Goal: Task Accomplishment & Management: Manage account settings

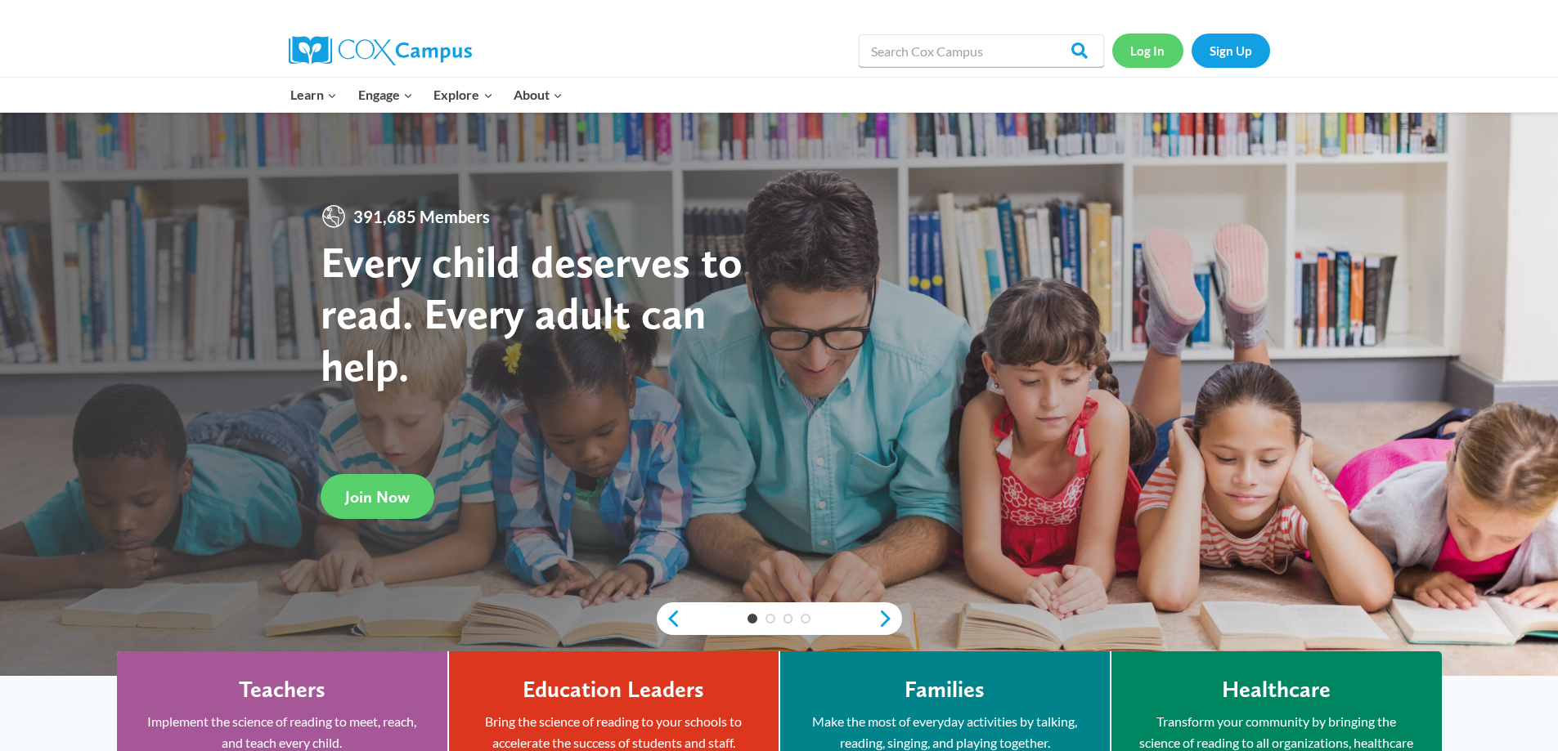
click at [1158, 57] on link "Log In" at bounding box center [1147, 51] width 71 height 34
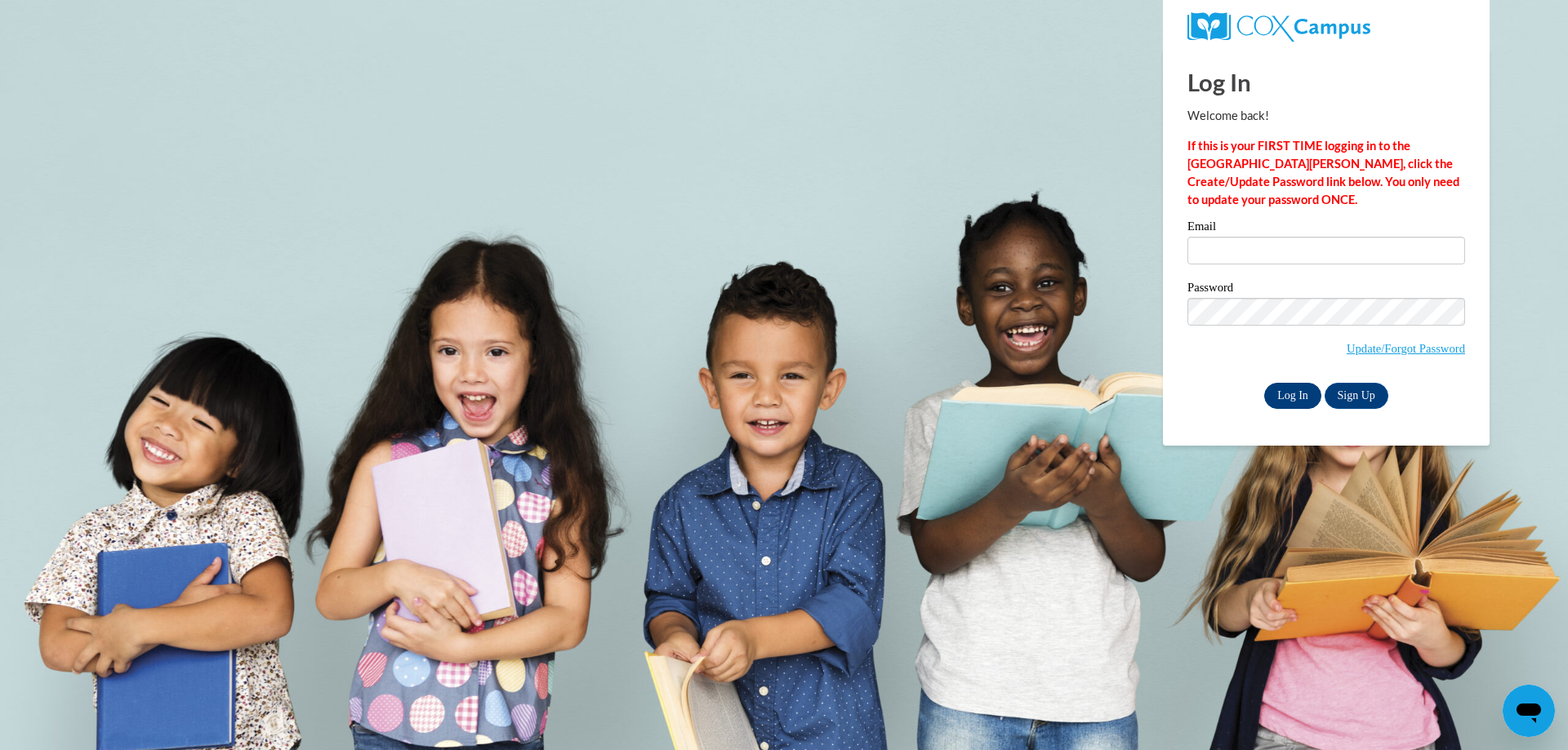
type input "[EMAIL_ADDRESS][DOMAIN_NAME]"
click at [1301, 398] on input "Log In" at bounding box center [1292, 395] width 57 height 26
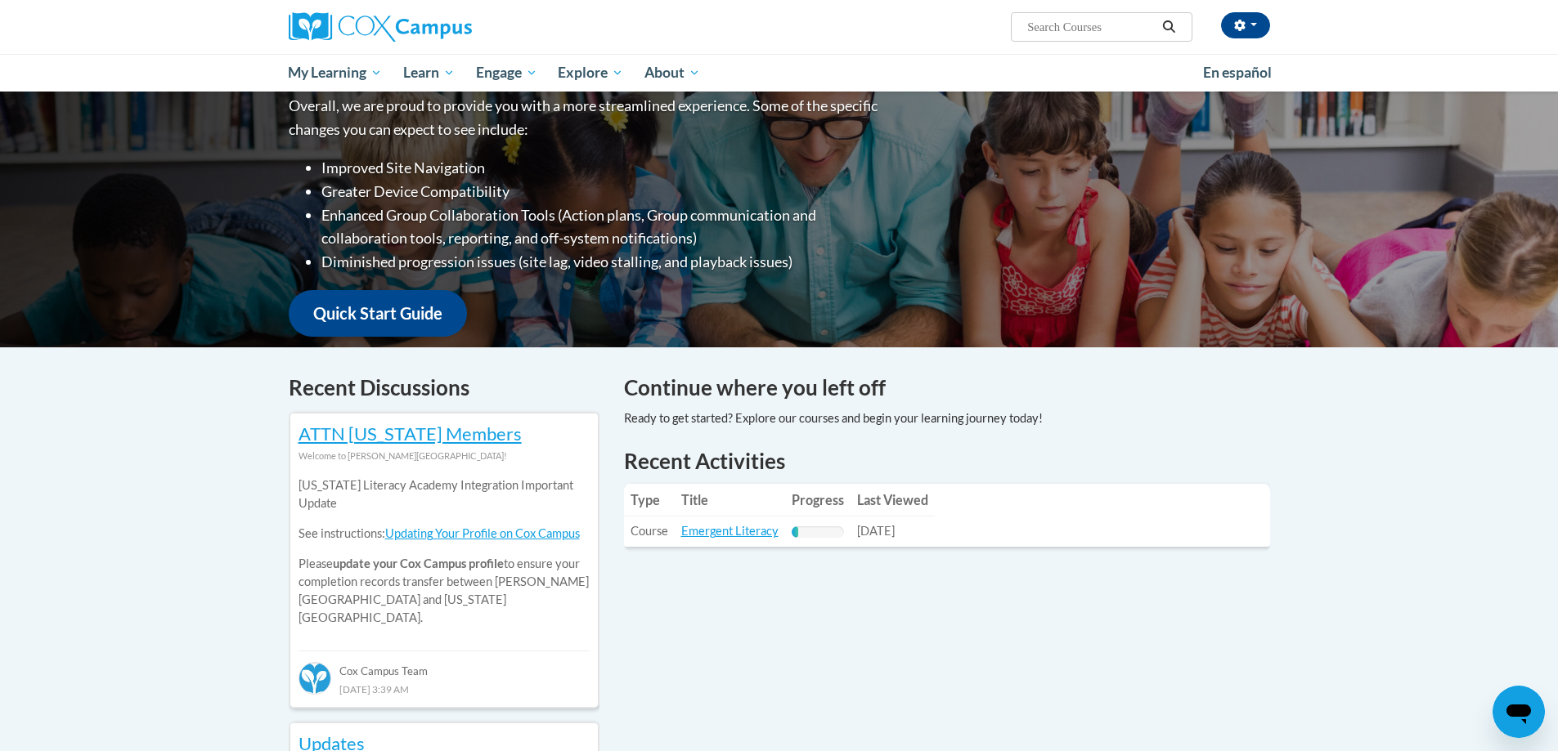
scroll to position [245, 0]
